Goal: Information Seeking & Learning: Learn about a topic

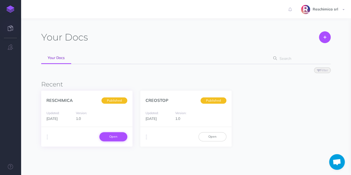
click at [112, 136] on link "Open" at bounding box center [113, 136] width 28 height 9
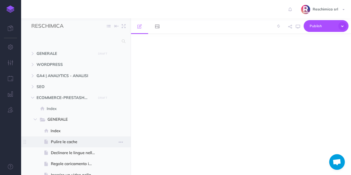
select select "null"
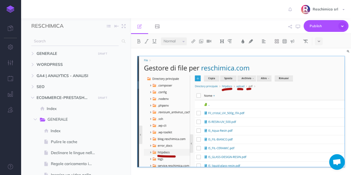
click at [65, 42] on input "text" at bounding box center [74, 41] width 87 height 9
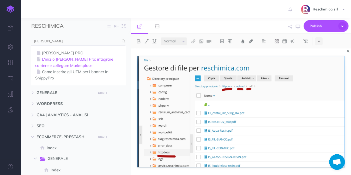
type input "[PERSON_NAME]"
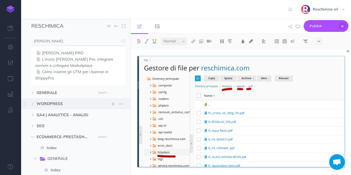
click at [60, 60] on link "L'inizio [PERSON_NAME] Pro: integrare corriere e collegare Marketplace" at bounding box center [78, 62] width 86 height 13
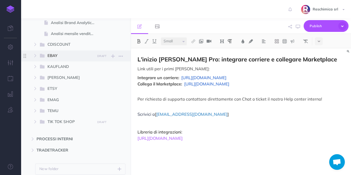
scroll to position [1096, 0]
